Goal: Task Accomplishment & Management: Manage account settings

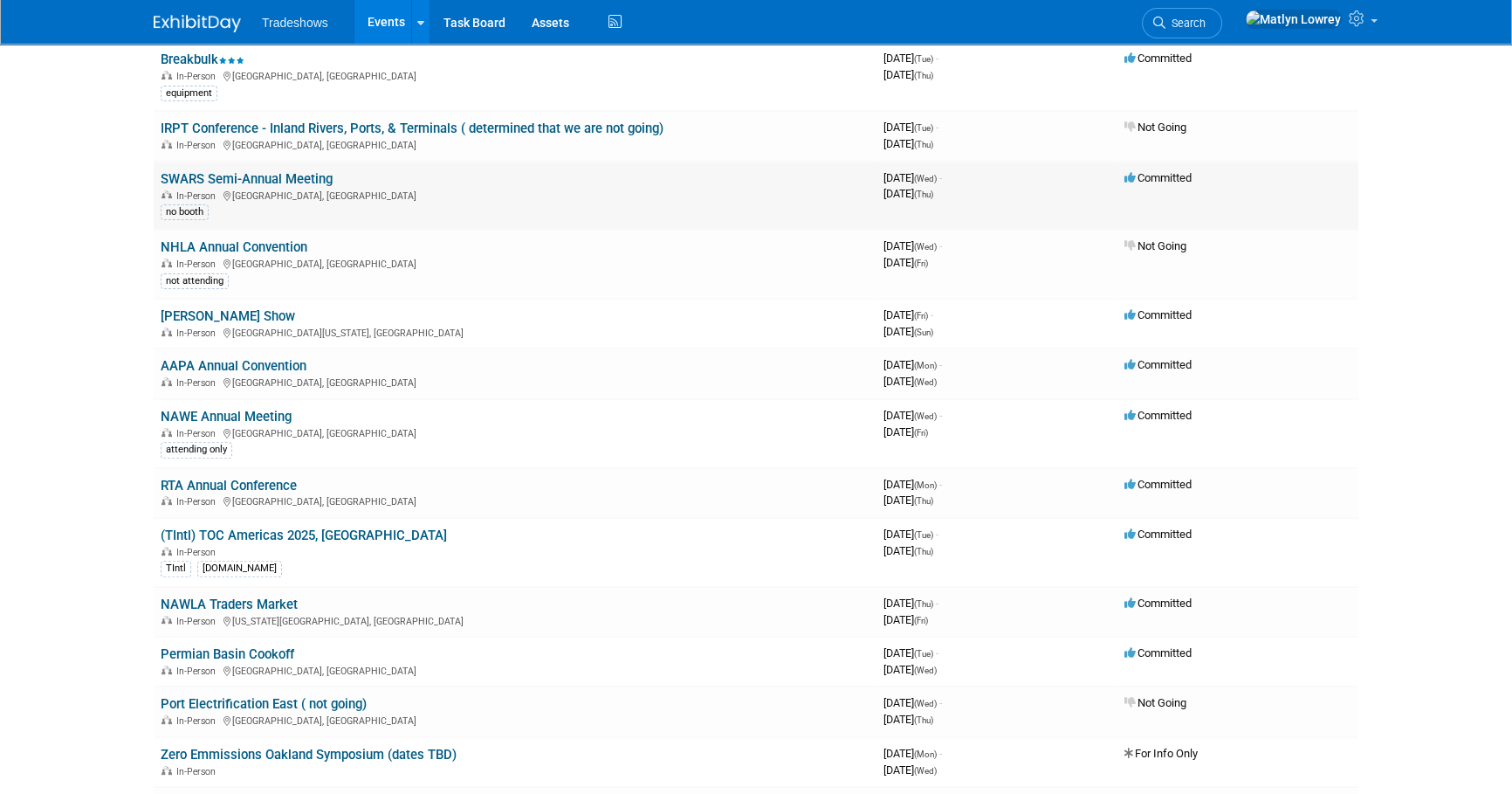
scroll to position [635, 0]
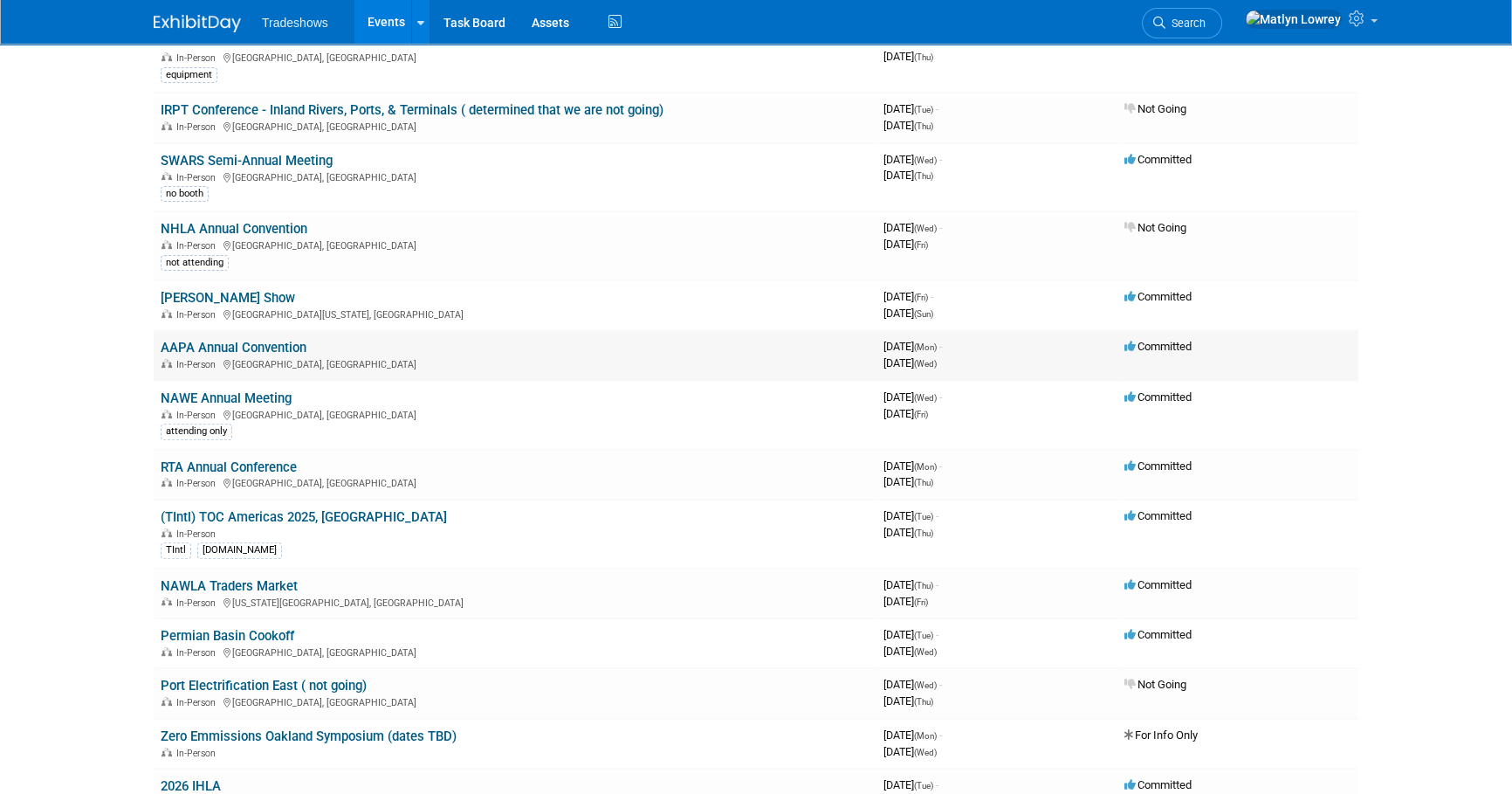
click at [219, 346] on link "AAPA Annual Convention" at bounding box center [234, 347] width 146 height 16
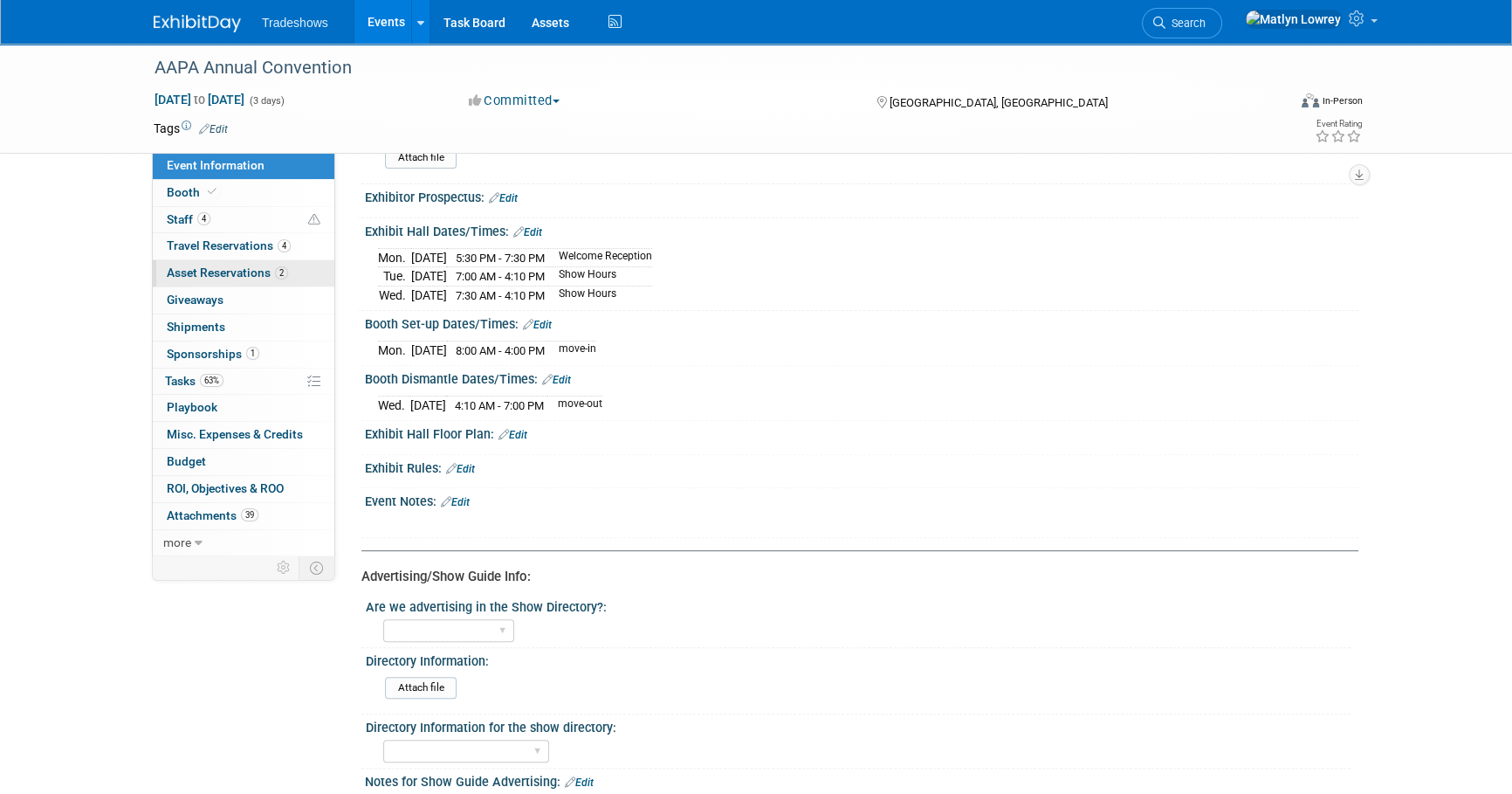
scroll to position [656, 0]
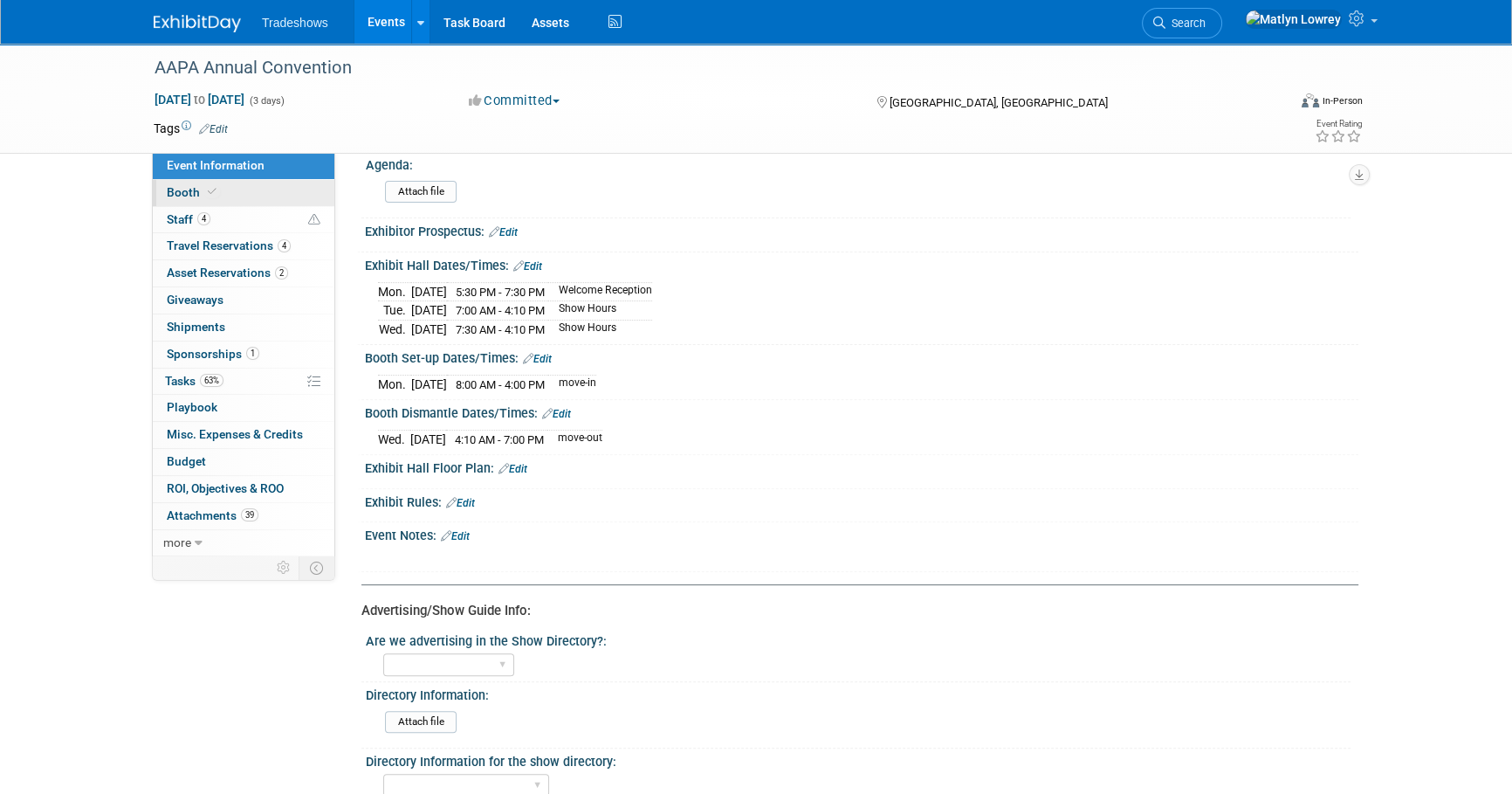
click at [256, 187] on link "Booth" at bounding box center [243, 193] width 181 height 26
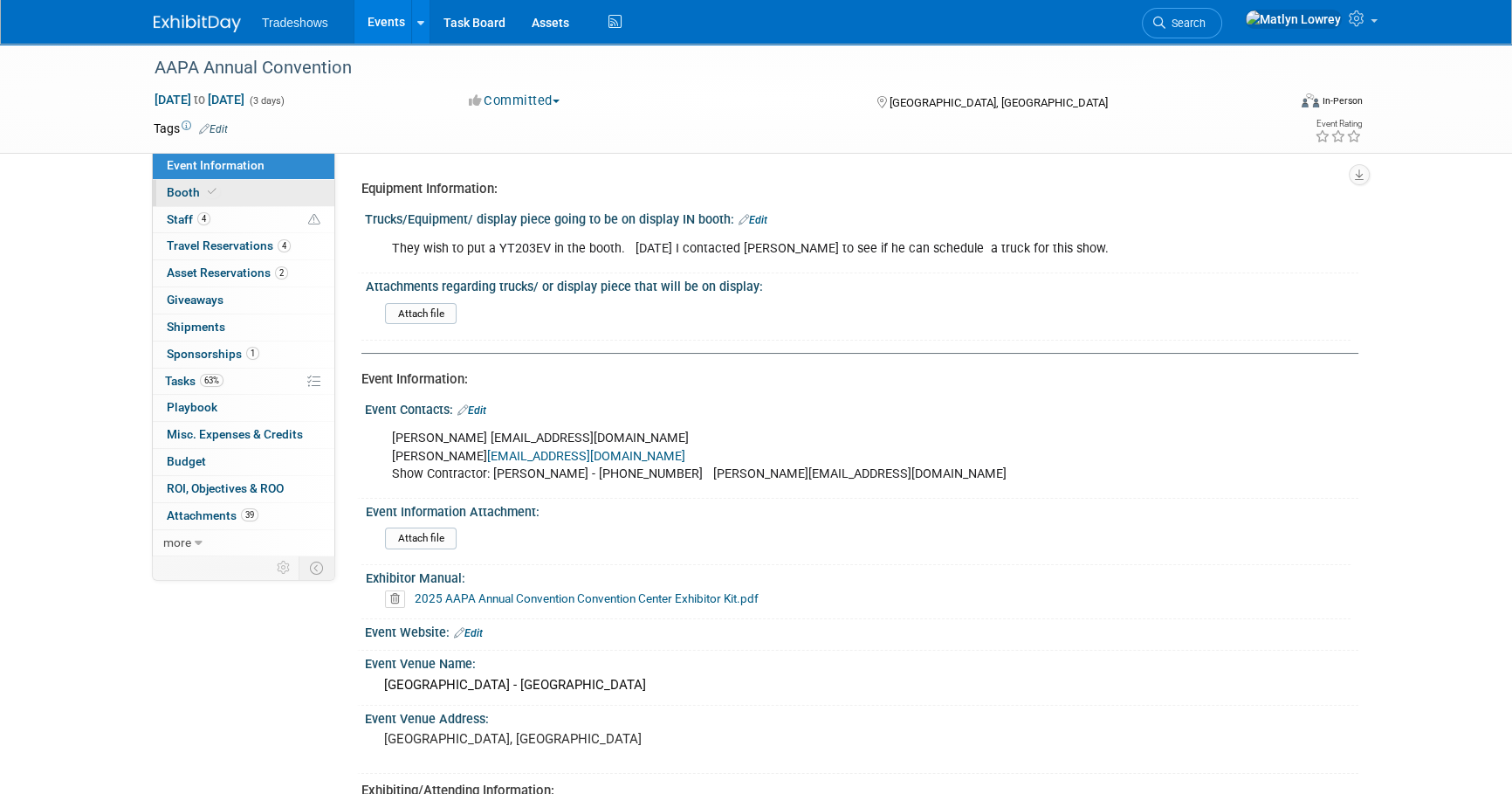
select select "Certificate of insurance sent"
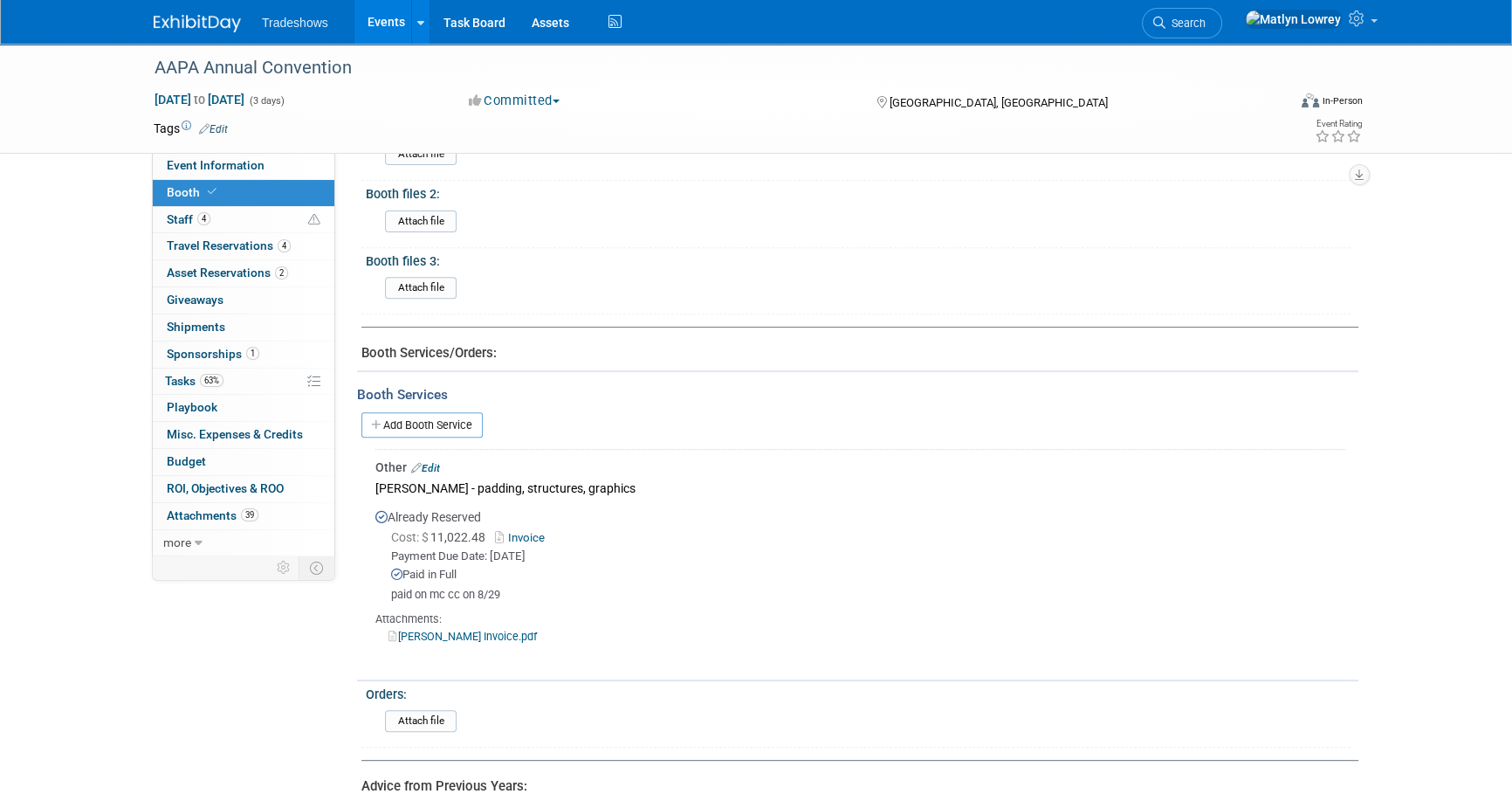
scroll to position [952, 0]
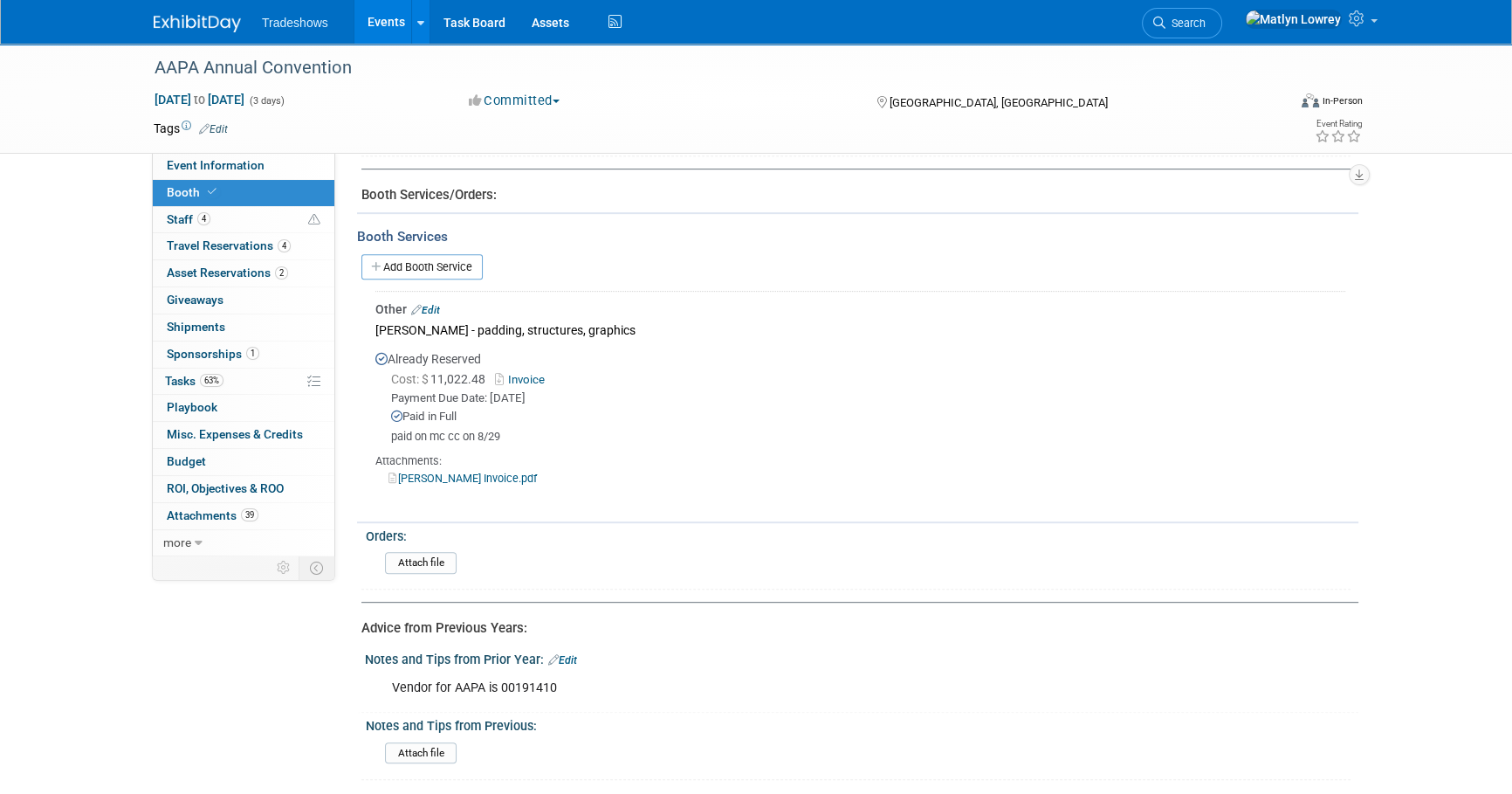
click at [435, 309] on link "Edit" at bounding box center [425, 310] width 29 height 12
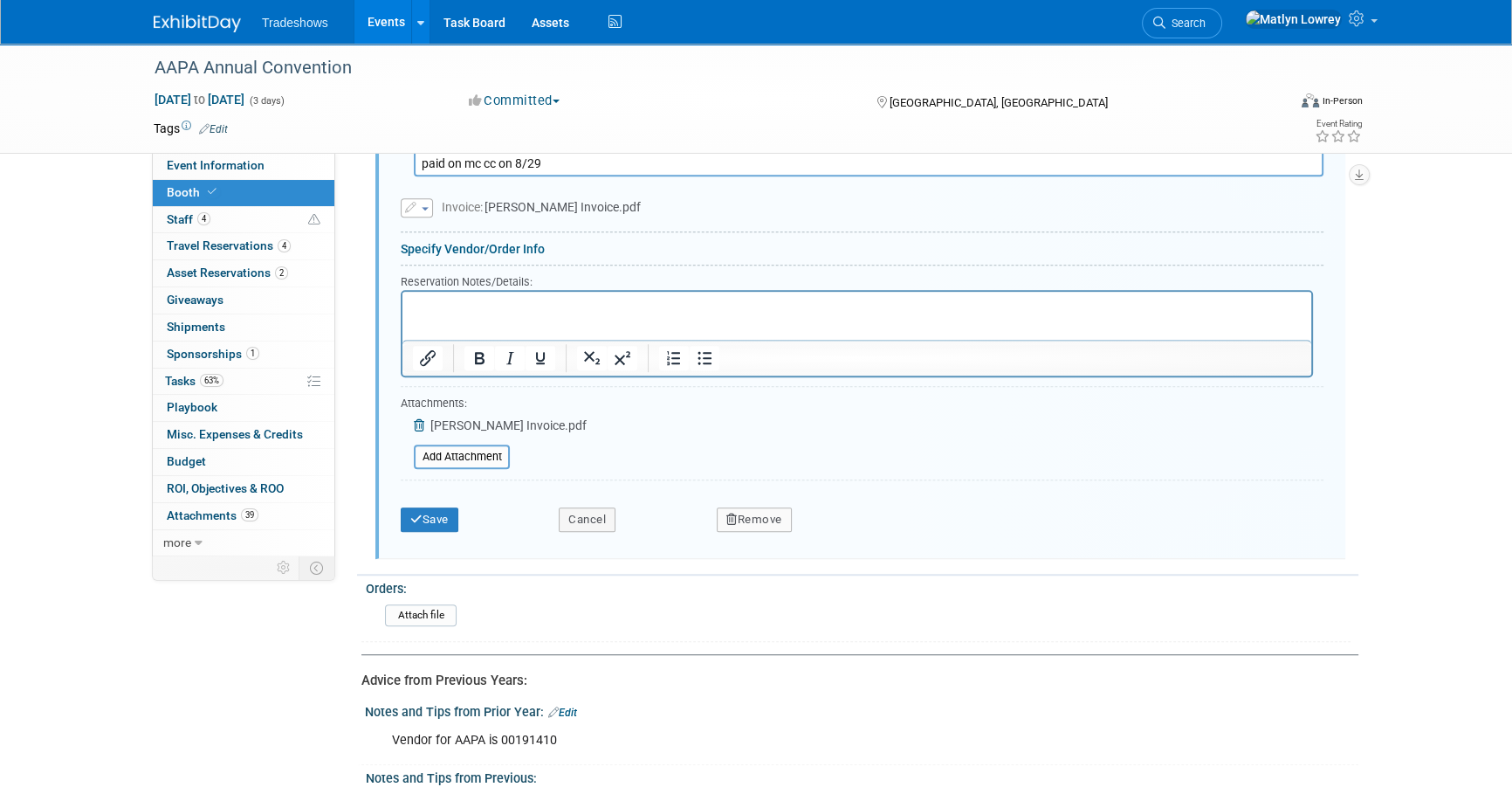
scroll to position [1516, 0]
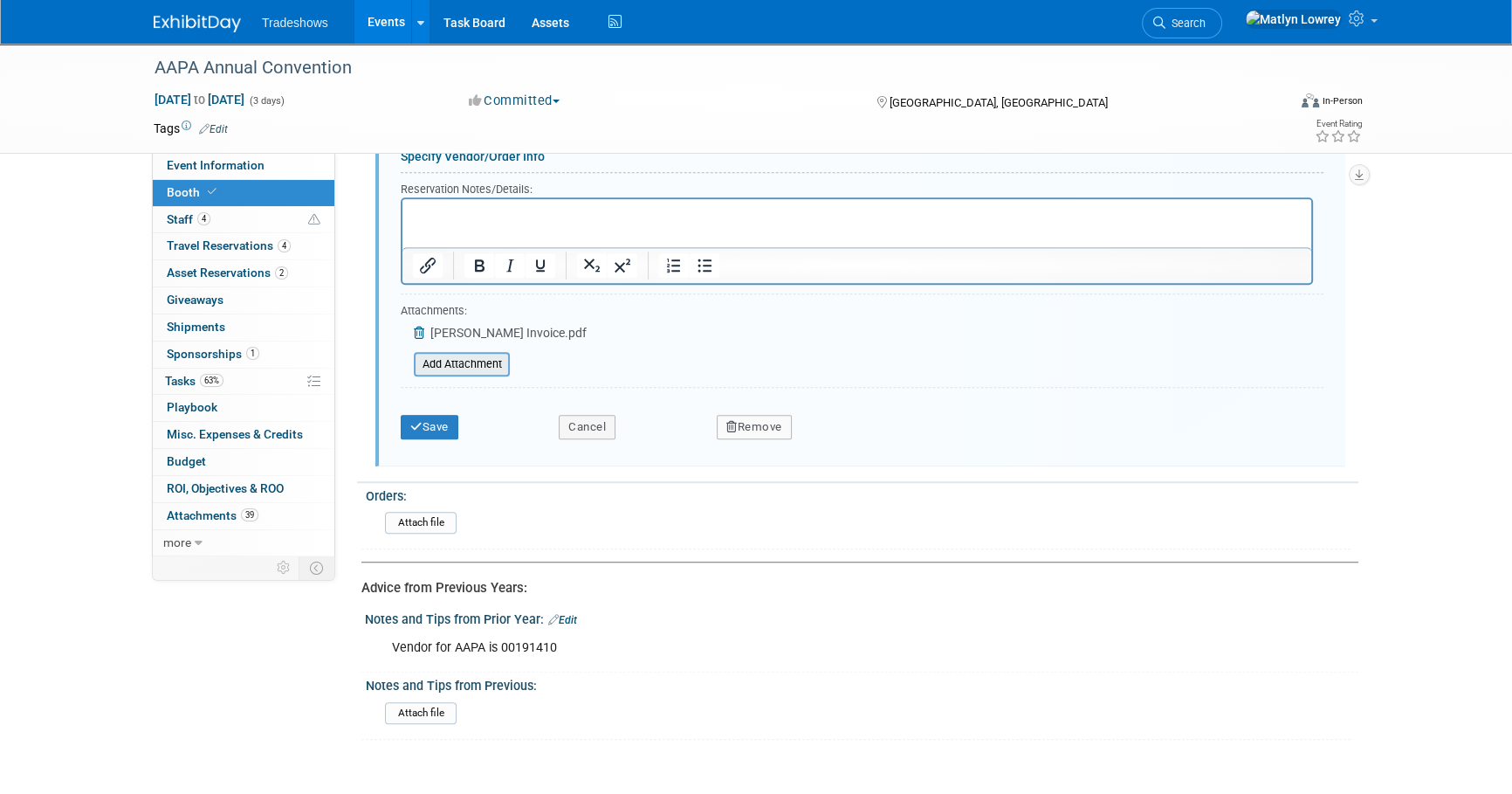
click at [435, 356] on input "file" at bounding box center [404, 364] width 208 height 21
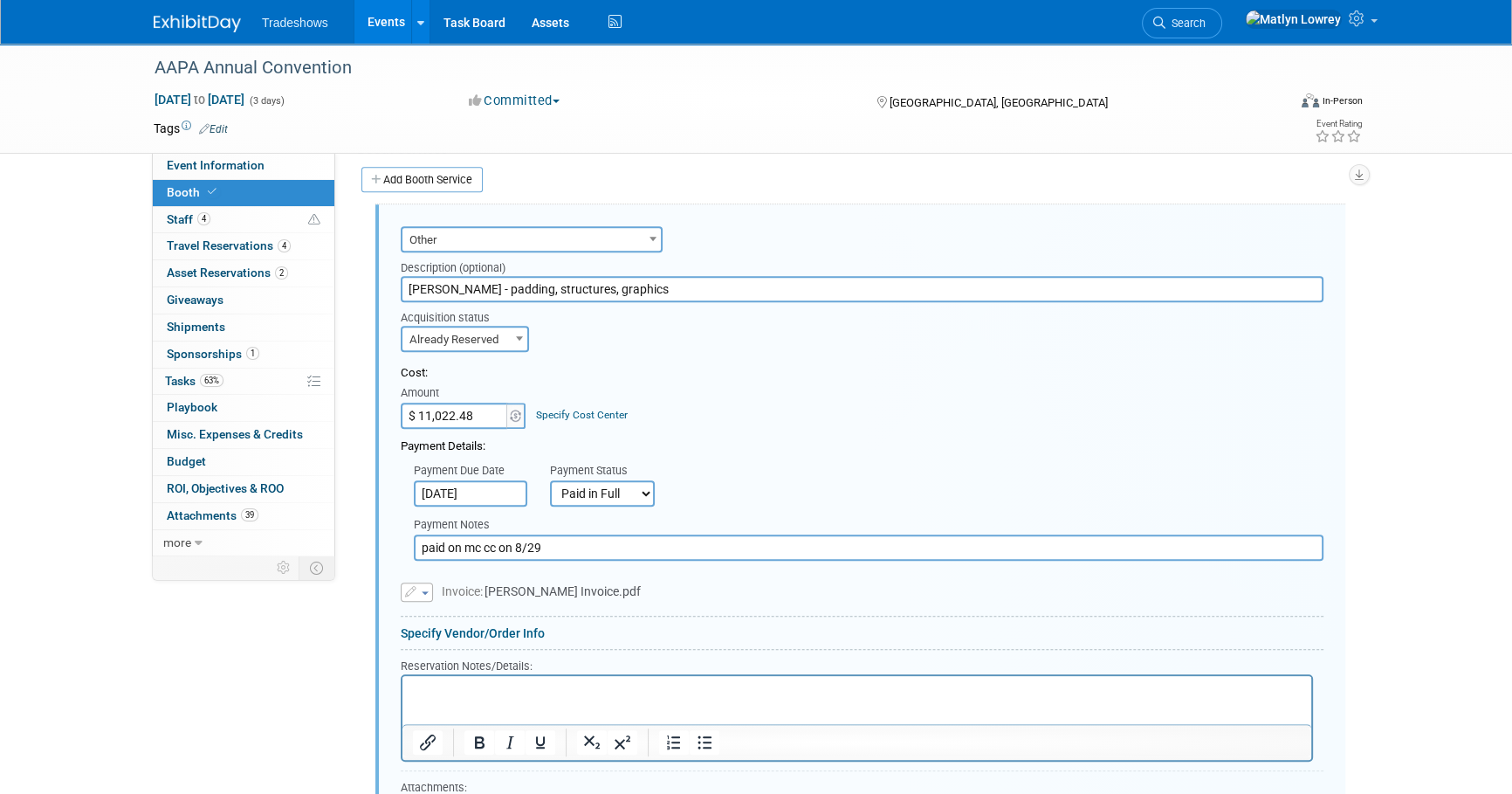
scroll to position [960, 0]
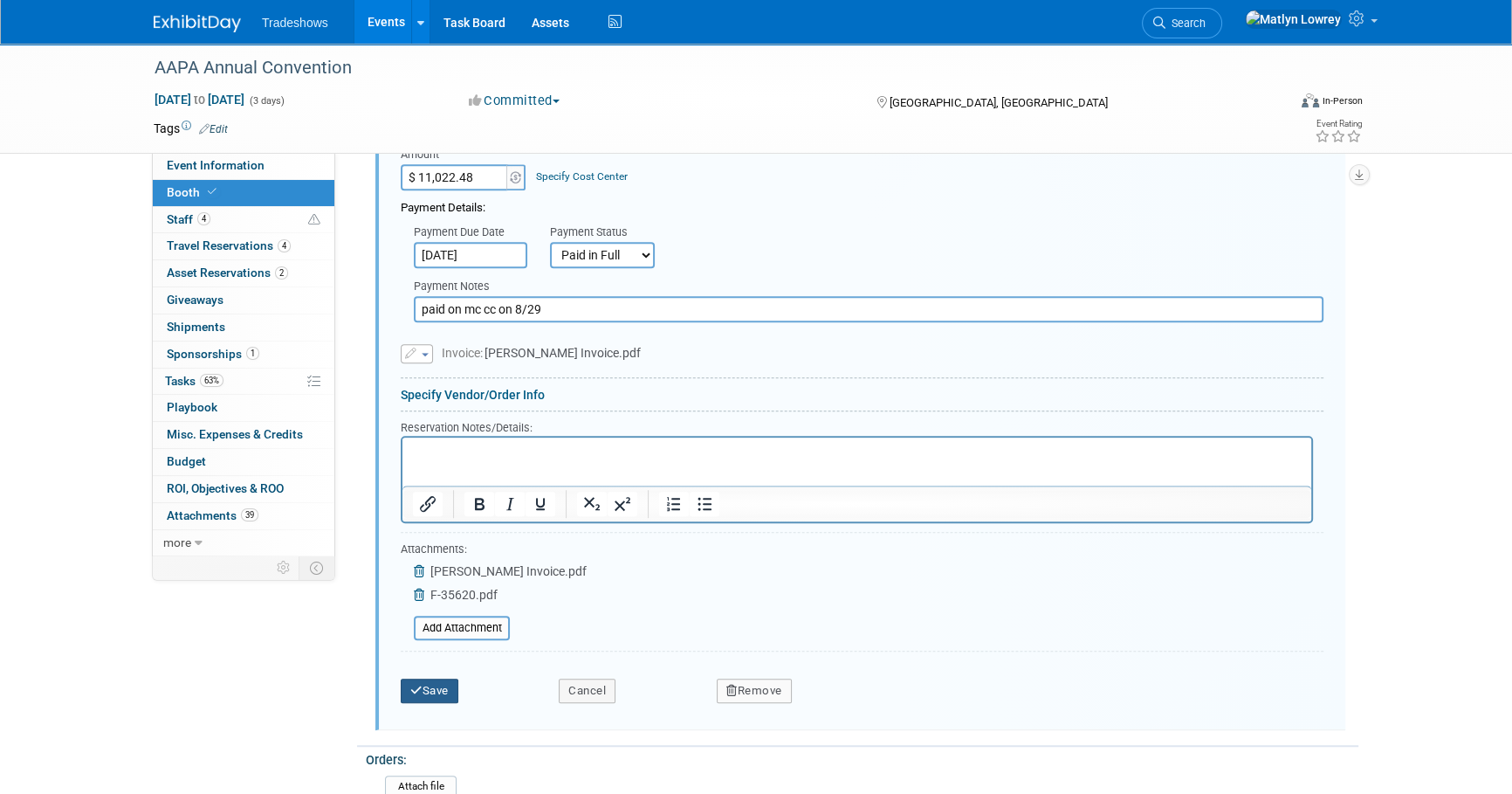
click at [433, 678] on button "Save" at bounding box center [430, 690] width 58 height 24
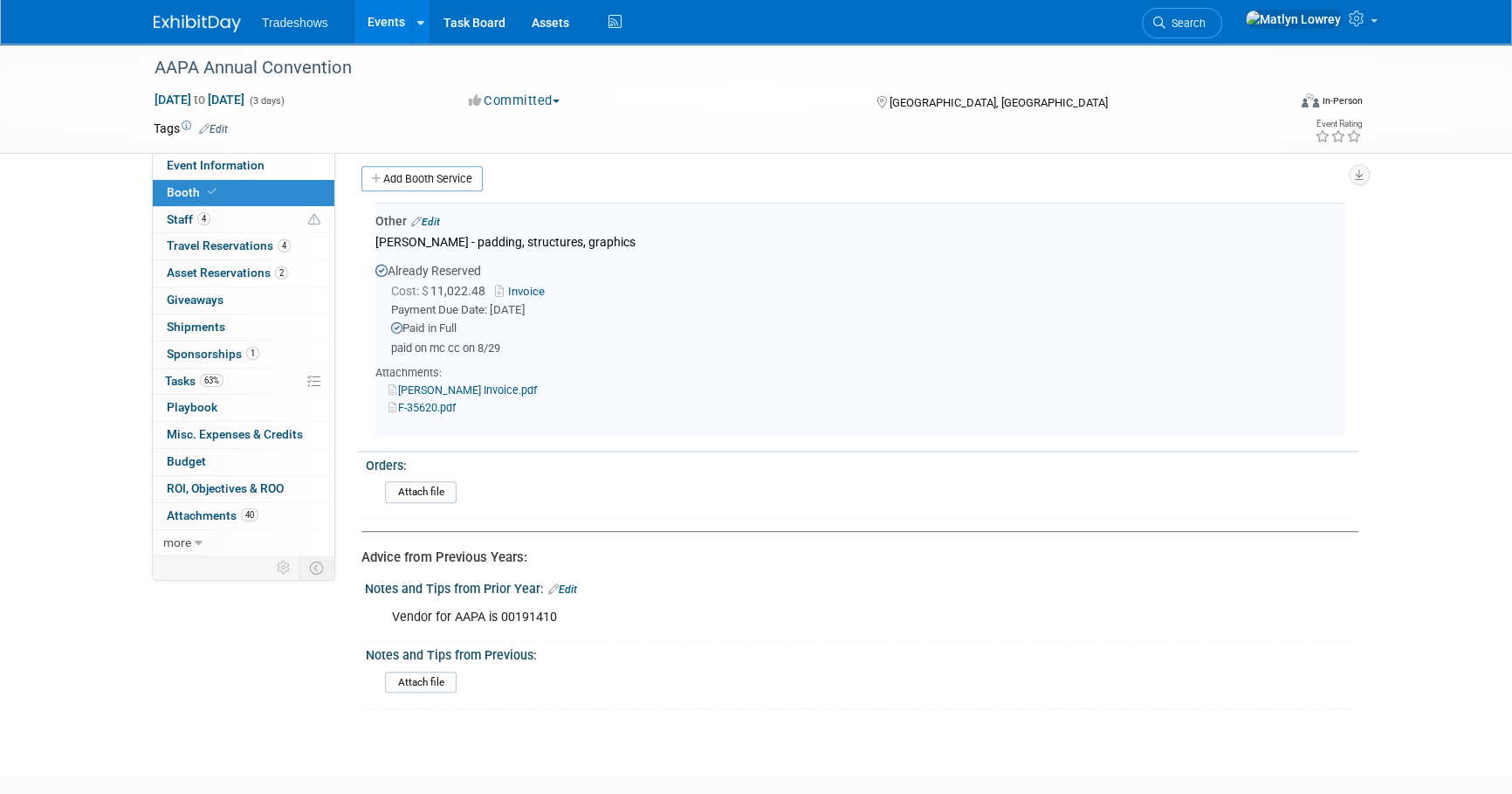
scroll to position [1039, 0]
